Goal: Find specific page/section: Find specific page/section

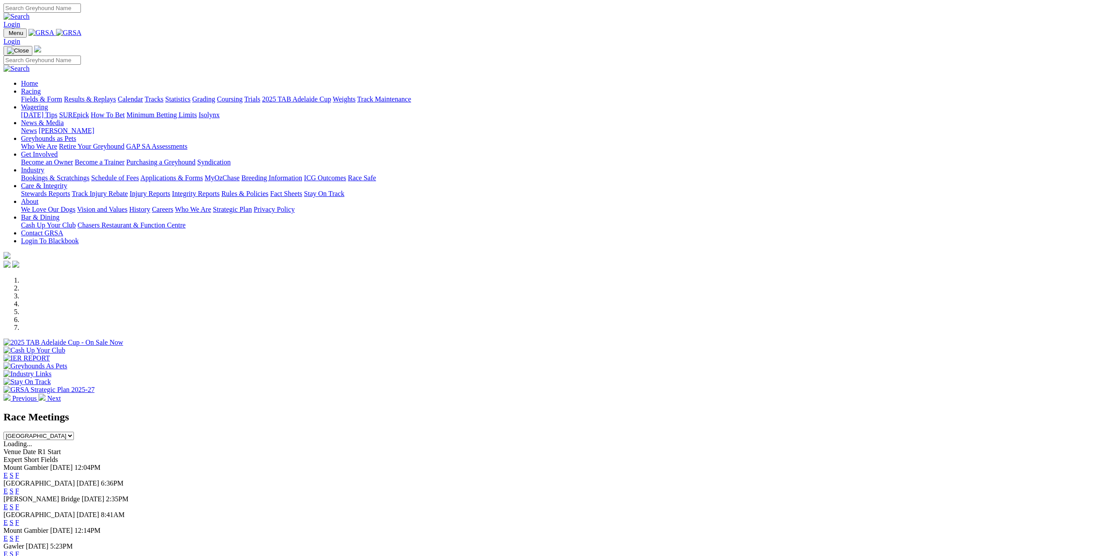
scroll to position [131, 0]
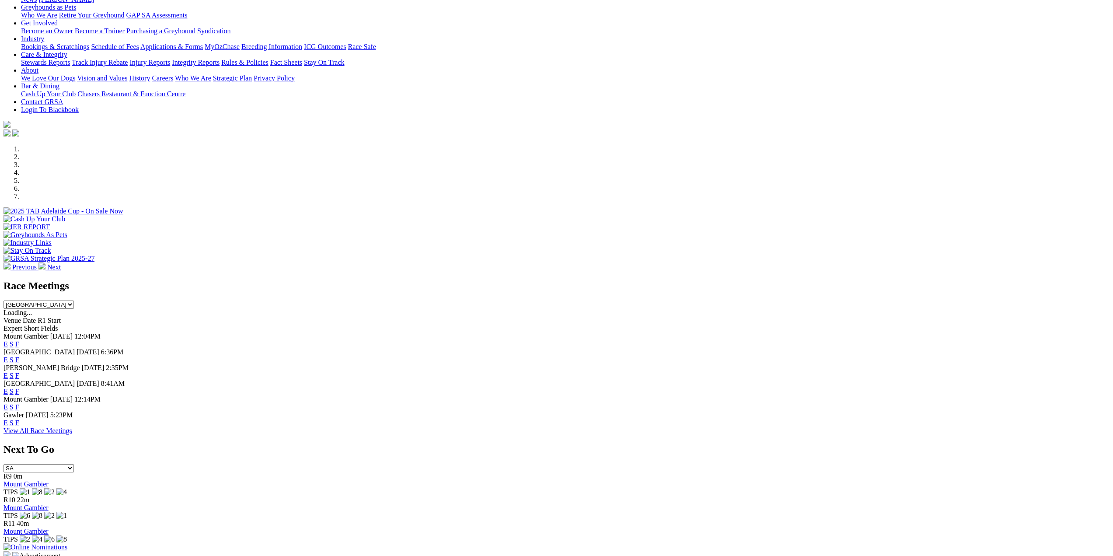
scroll to position [87, 0]
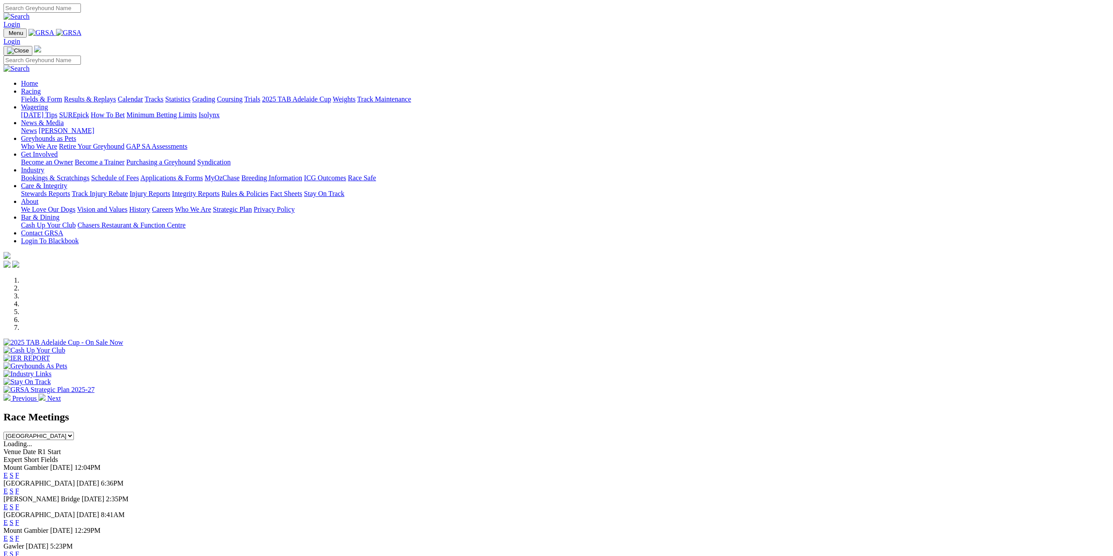
scroll to position [131, 0]
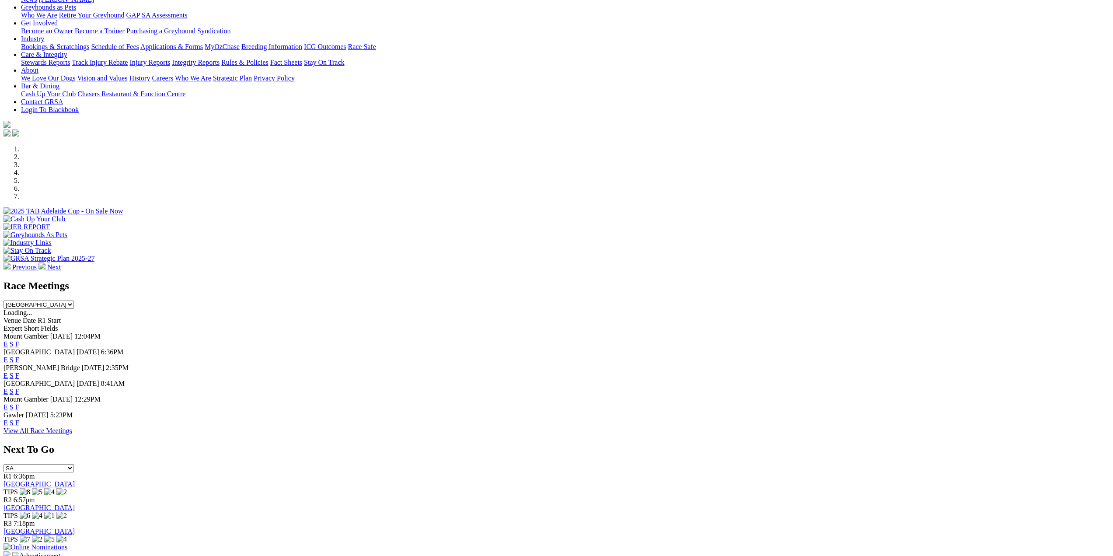
click at [72, 434] on link "View All Race Meetings" at bounding box center [37, 430] width 69 height 7
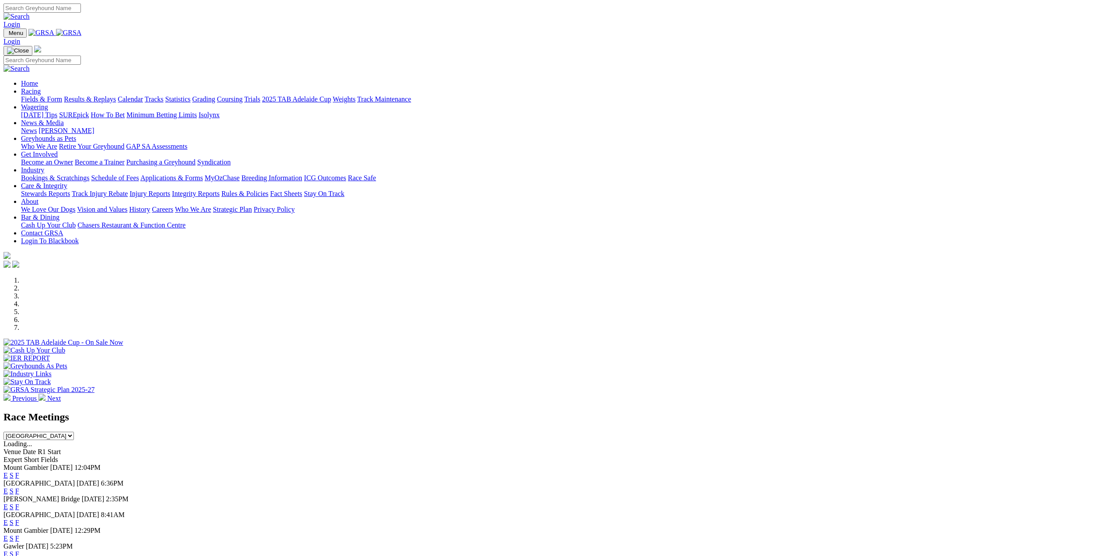
scroll to position [175, 0]
